Goal: Navigation & Orientation: Find specific page/section

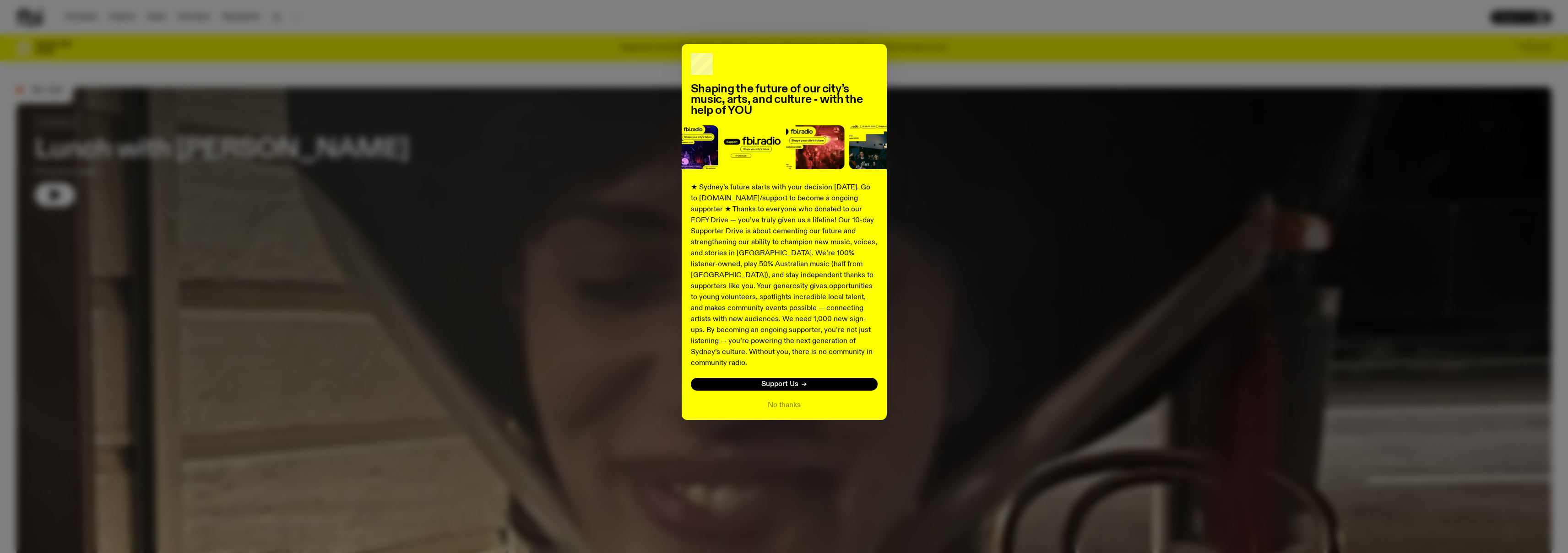
click at [1054, 318] on div "Shaping the future of our city’s music, arts, and culture - with the help of YO…" at bounding box center [784, 232] width 1535 height 376
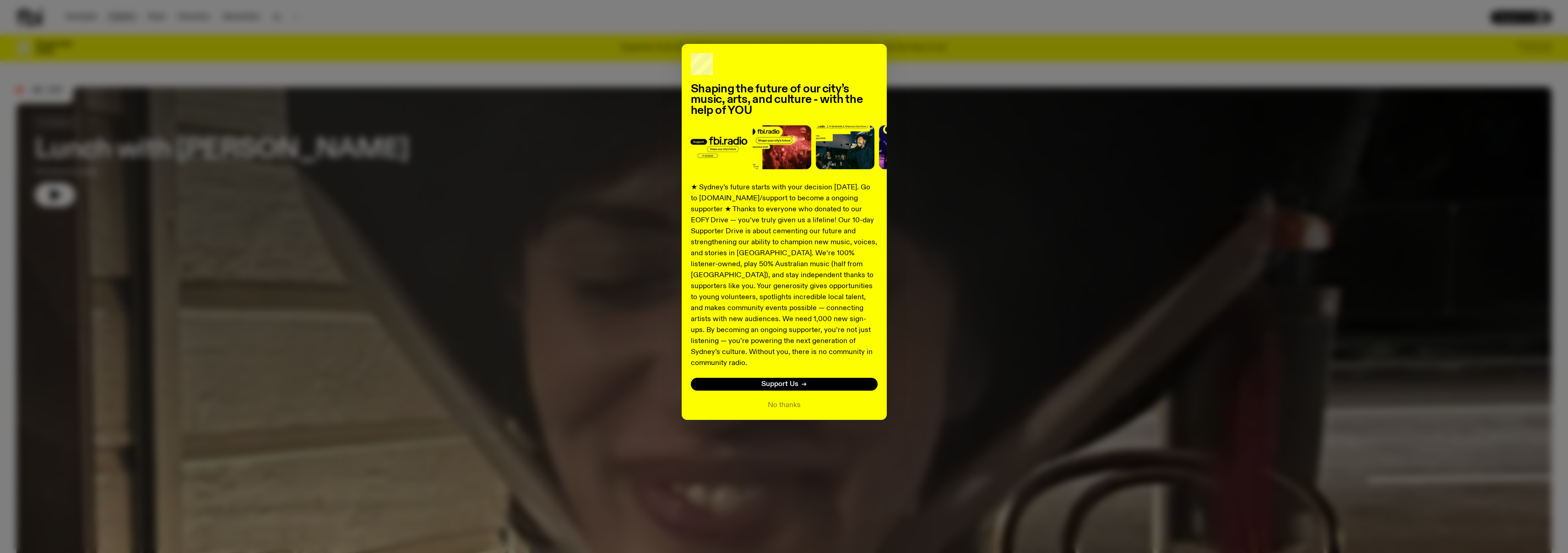
click at [116, 18] on div "Shaping the future of our city’s music, arts, and culture - with the help of YO…" at bounding box center [784, 276] width 1568 height 553
click at [797, 400] on button "No thanks" at bounding box center [784, 405] width 33 height 11
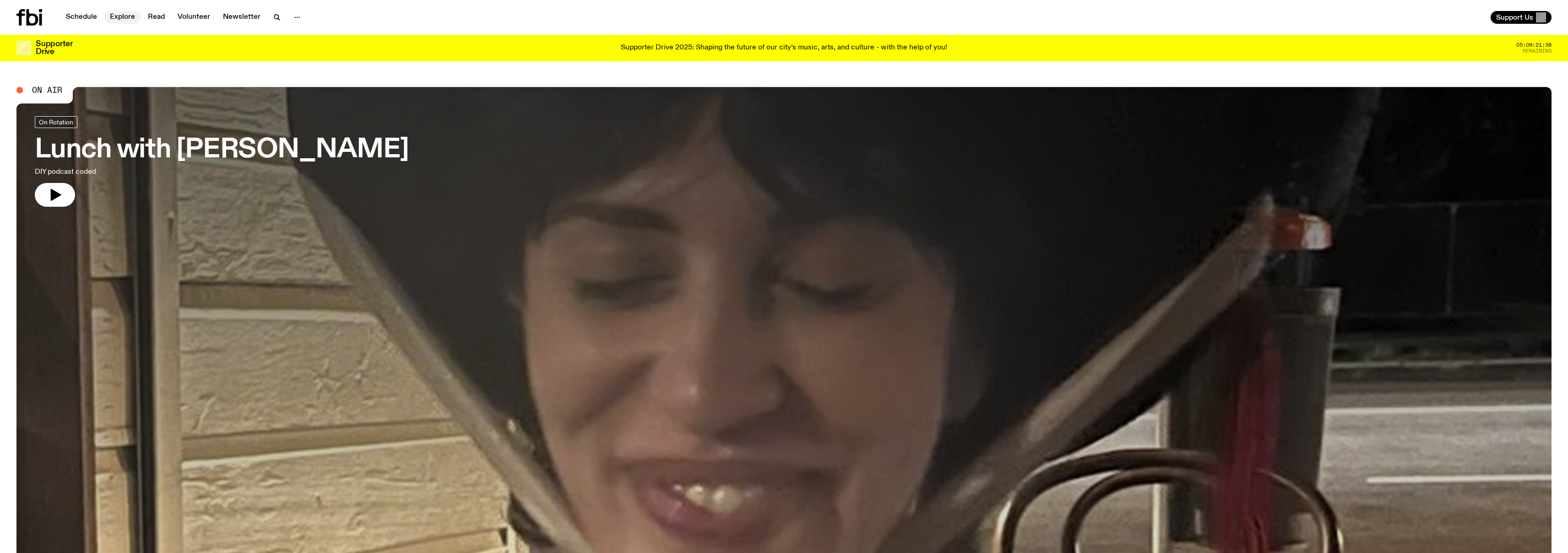
click at [126, 12] on link "Explore" at bounding box center [122, 17] width 36 height 13
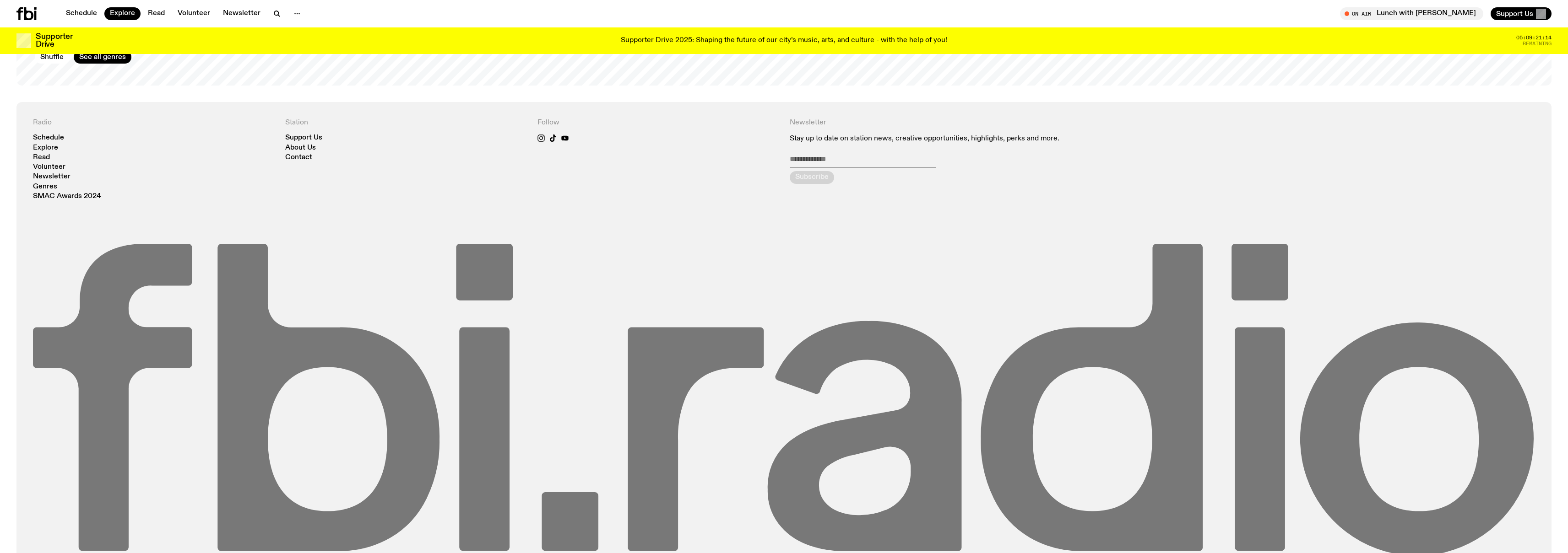
scroll to position [1483, 0]
